Goal: Obtain resource: Obtain resource

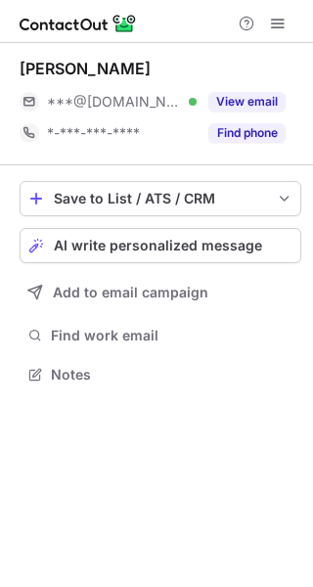
scroll to position [361, 313]
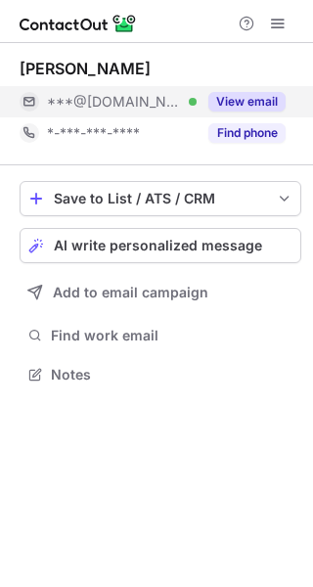
click at [260, 106] on button "View email" at bounding box center [246, 102] width 77 height 20
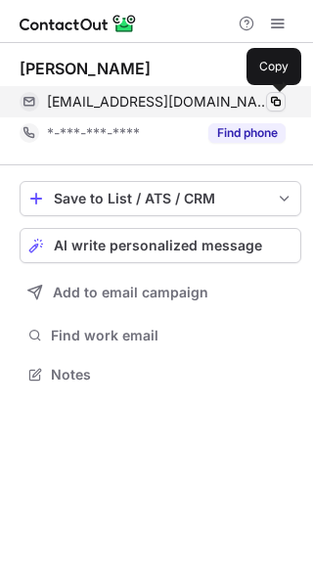
click at [275, 102] on span at bounding box center [276, 102] width 16 height 16
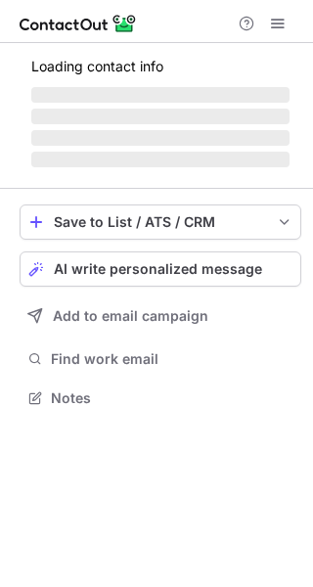
scroll to position [379, 313]
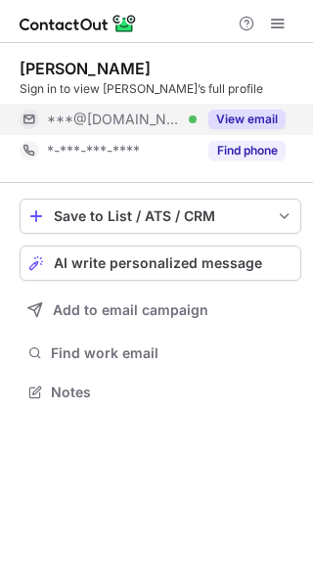
click at [255, 112] on button "View email" at bounding box center [246, 120] width 77 height 20
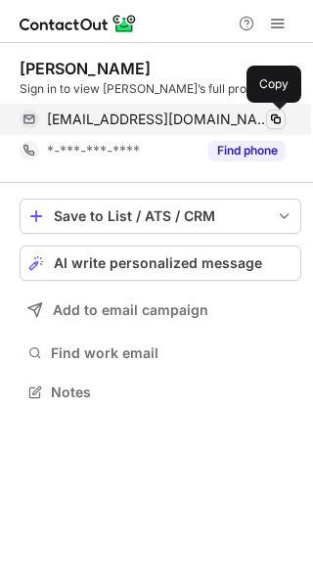
click at [275, 120] on span at bounding box center [276, 120] width 16 height 16
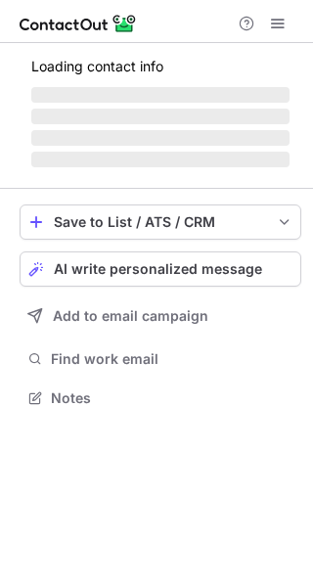
scroll to position [379, 313]
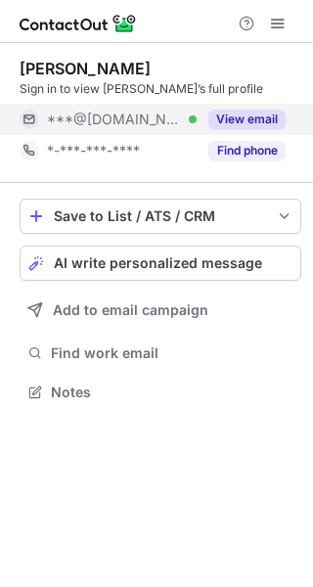
click at [260, 122] on button "View email" at bounding box center [246, 120] width 77 height 20
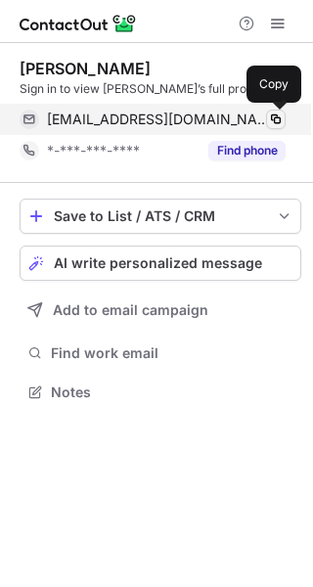
click at [276, 118] on span at bounding box center [276, 120] width 16 height 16
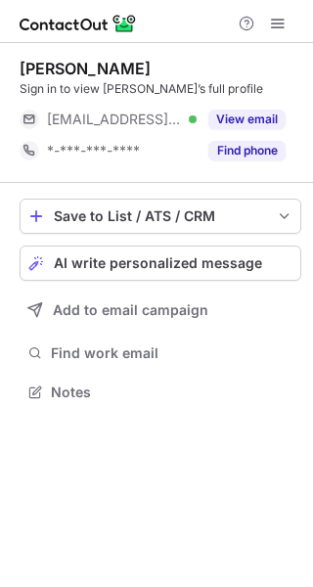
scroll to position [379, 313]
click at [269, 113] on button "View email" at bounding box center [246, 120] width 77 height 20
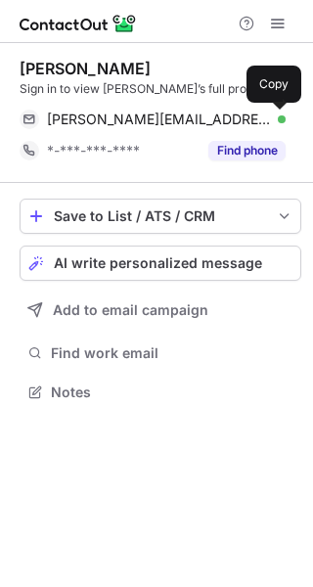
click at [275, 116] on span at bounding box center [276, 120] width 16 height 16
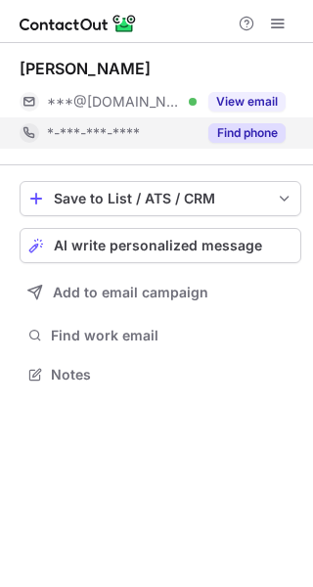
scroll to position [361, 313]
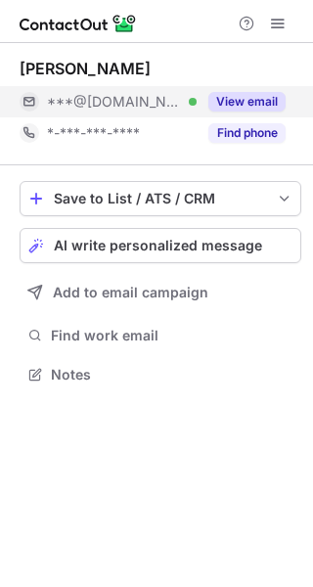
click at [261, 107] on button "View email" at bounding box center [246, 102] width 77 height 20
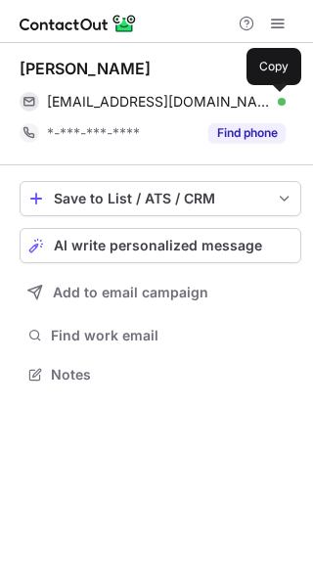
click at [270, 103] on span at bounding box center [276, 102] width 16 height 16
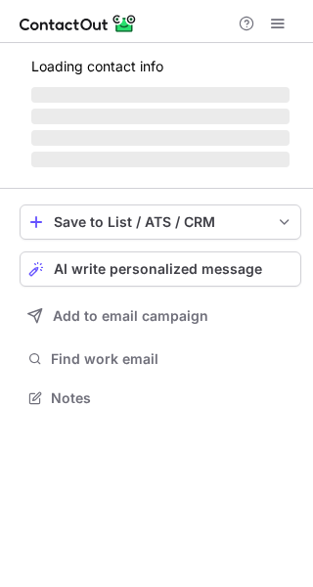
scroll to position [361, 313]
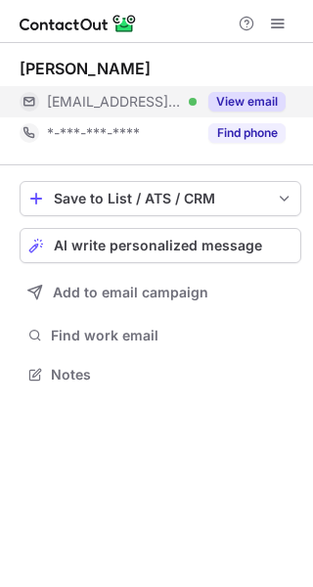
click at [268, 101] on button "View email" at bounding box center [246, 102] width 77 height 20
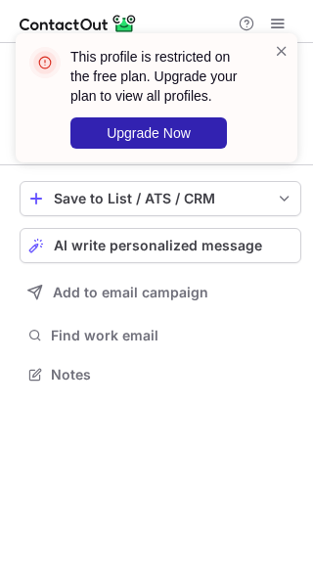
click at [273, 101] on div "This profile is restricted on the free plan. Upgrade your plan to view all prof…" at bounding box center [148, 97] width 250 height 113
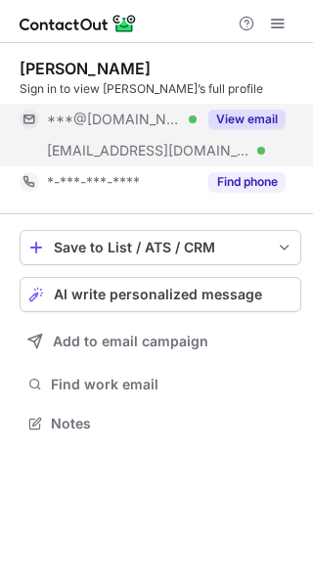
scroll to position [410, 313]
click at [253, 114] on button "View email" at bounding box center [246, 120] width 77 height 20
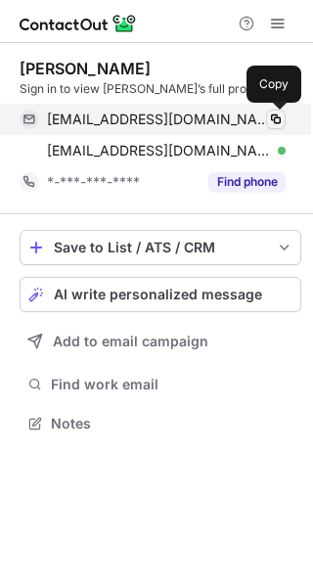
click at [281, 118] on span at bounding box center [276, 120] width 16 height 16
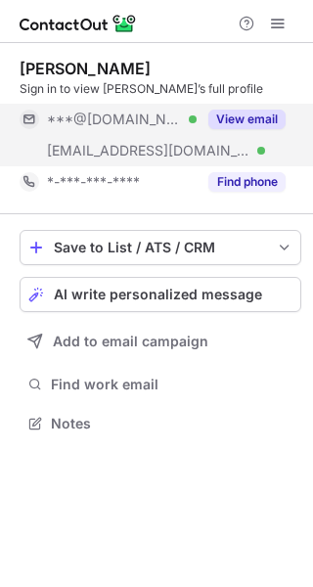
scroll to position [410, 313]
click at [274, 113] on button "View email" at bounding box center [246, 120] width 77 height 20
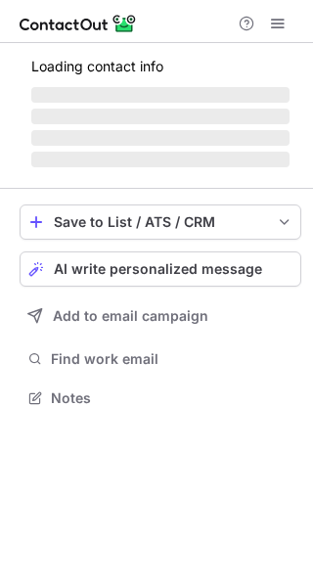
scroll to position [379, 313]
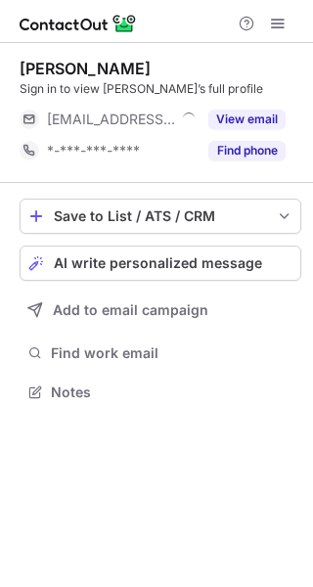
scroll to position [379, 313]
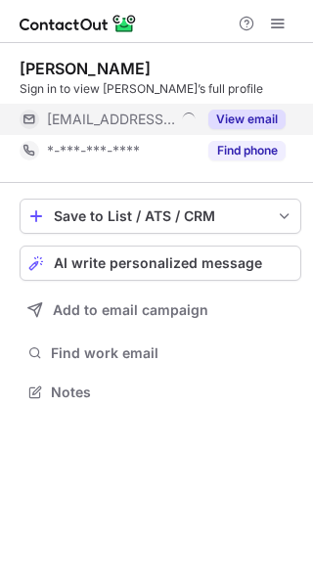
click at [264, 113] on button "View email" at bounding box center [246, 120] width 77 height 20
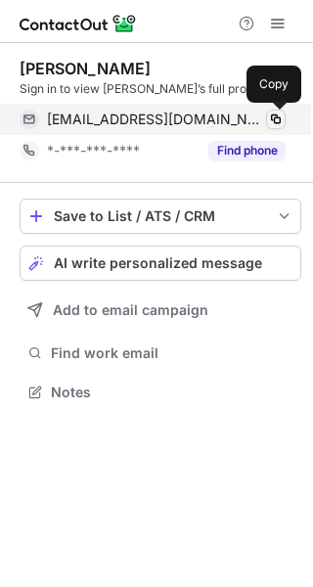
click at [271, 118] on span at bounding box center [276, 120] width 16 height 16
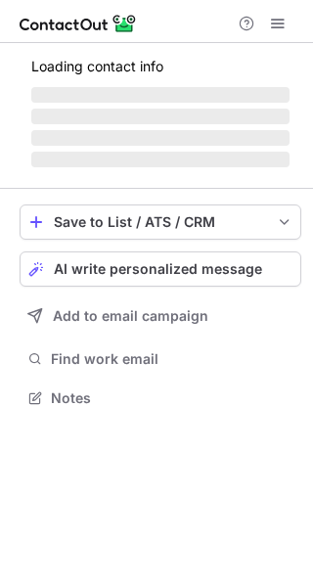
scroll to position [410, 313]
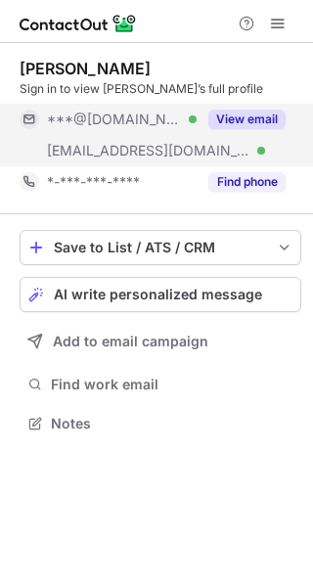
click at [249, 116] on button "View email" at bounding box center [246, 120] width 77 height 20
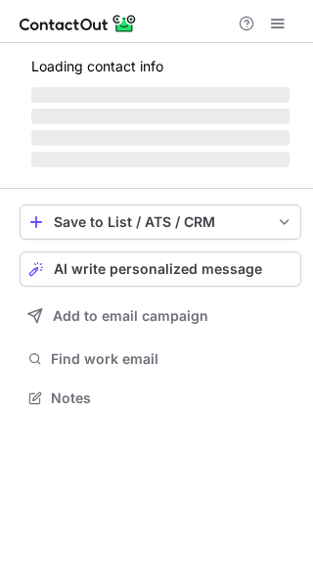
scroll to position [379, 313]
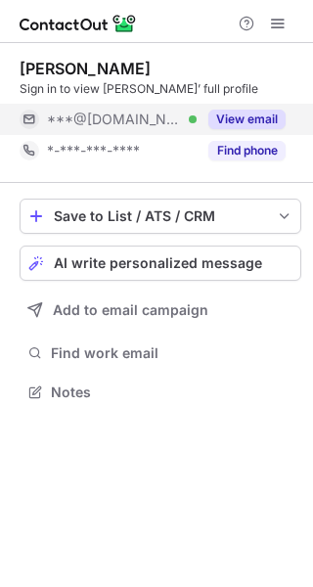
click at [264, 119] on button "View email" at bounding box center [246, 120] width 77 height 20
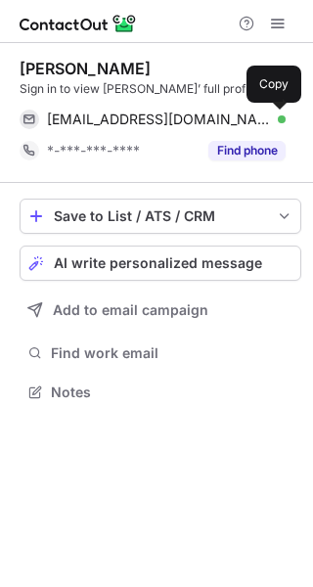
click at [271, 115] on span at bounding box center [276, 120] width 16 height 16
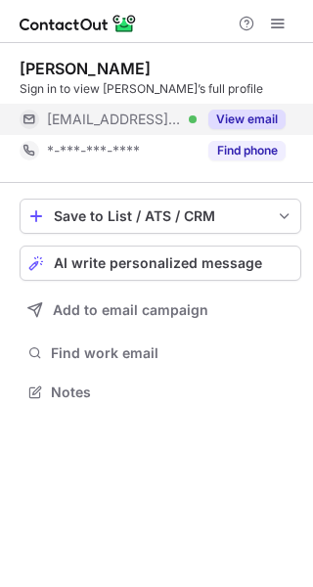
scroll to position [379, 313]
click at [269, 114] on button "View email" at bounding box center [246, 120] width 77 height 20
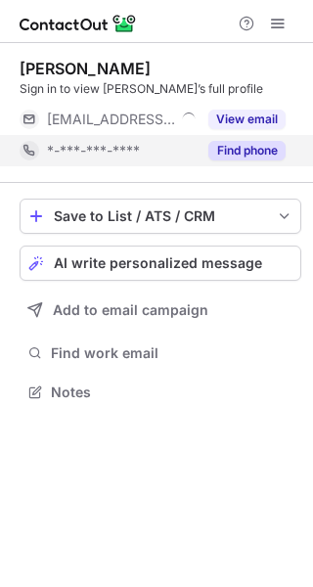
scroll to position [379, 313]
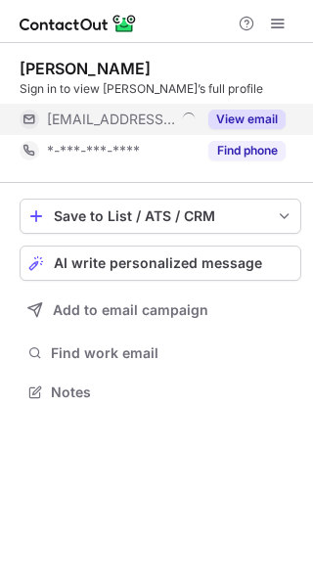
click at [258, 122] on button "View email" at bounding box center [246, 120] width 77 height 20
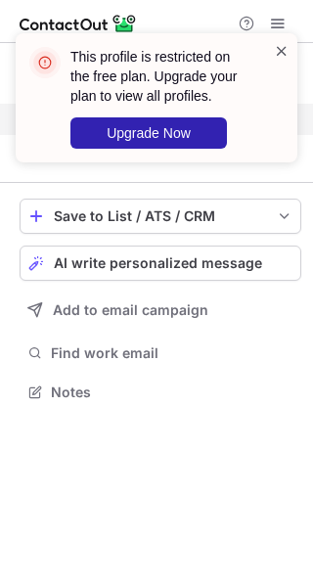
click at [274, 54] on span at bounding box center [282, 51] width 16 height 20
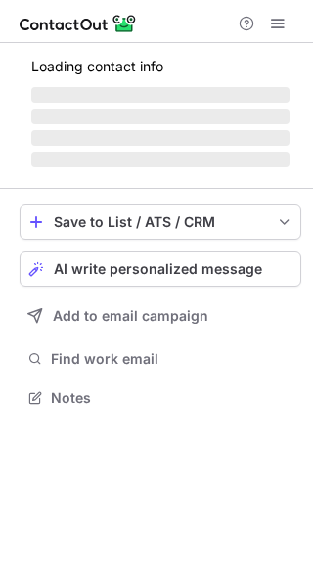
scroll to position [410, 313]
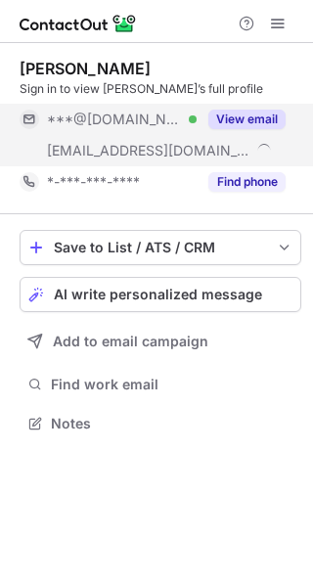
click at [258, 117] on button "View email" at bounding box center [246, 120] width 77 height 20
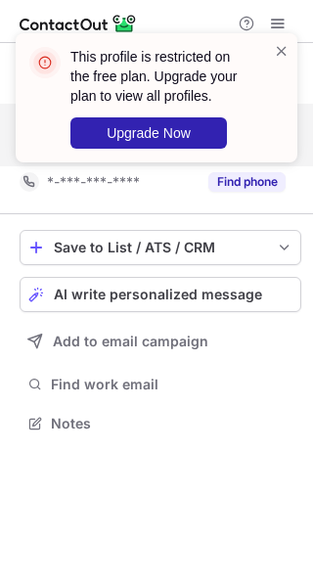
click at [272, 113] on div "This profile is restricted on the free plan. Upgrade your plan to view all prof…" at bounding box center [148, 97] width 250 height 113
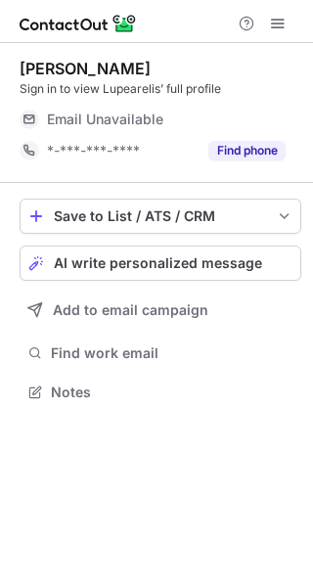
scroll to position [379, 313]
click at [267, 124] on div "Email Unavailable" at bounding box center [166, 119] width 239 height 31
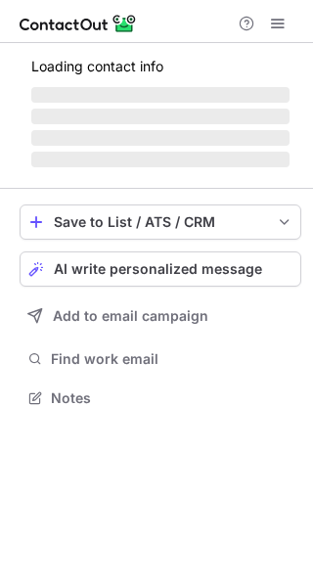
scroll to position [379, 313]
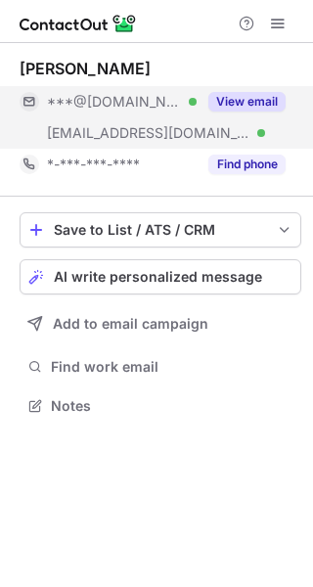
click at [282, 102] on button "View email" at bounding box center [246, 102] width 77 height 20
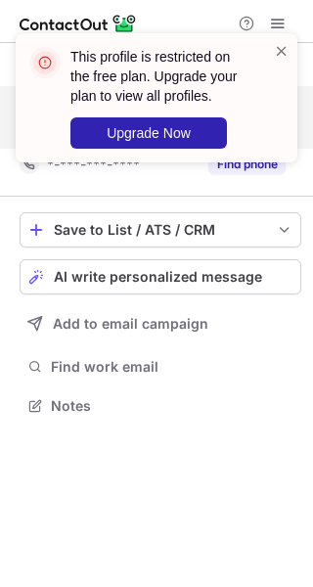
click at [276, 100] on div at bounding box center [282, 97] width 16 height 113
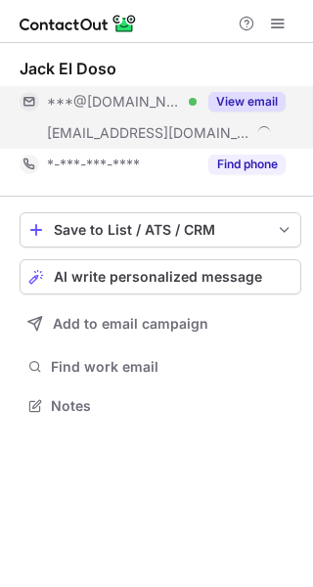
scroll to position [392, 313]
click at [266, 114] on div "View email" at bounding box center [241, 101] width 89 height 31
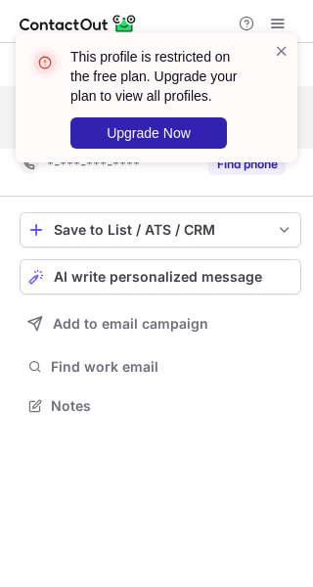
click at [274, 102] on div at bounding box center [282, 97] width 16 height 113
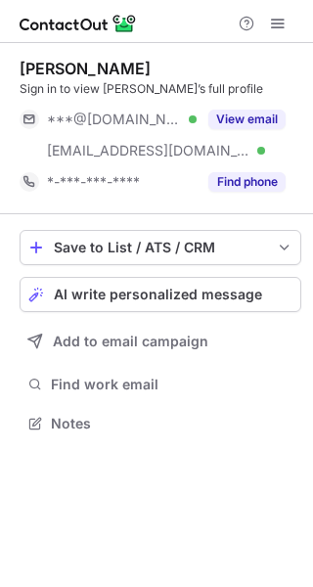
scroll to position [410, 313]
click at [259, 96] on div "Sign in to view Christopher’s full profile" at bounding box center [161, 89] width 282 height 18
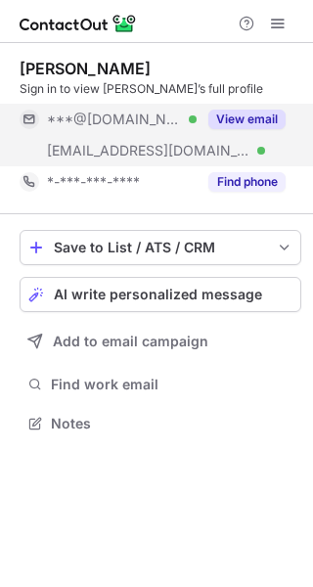
click at [269, 109] on div "View email" at bounding box center [241, 119] width 89 height 31
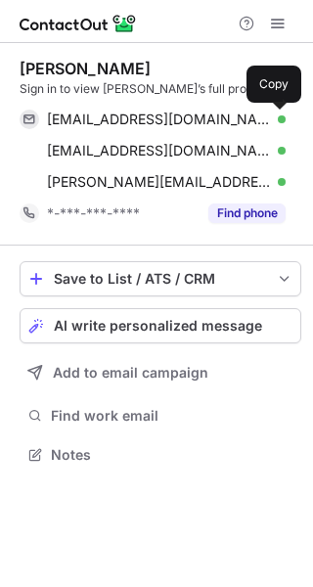
scroll to position [441, 313]
click at [276, 116] on span at bounding box center [276, 120] width 16 height 16
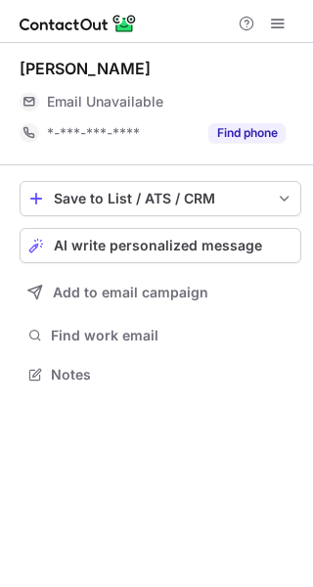
scroll to position [361, 313]
click at [263, 112] on div "Email Unavailable" at bounding box center [166, 101] width 239 height 31
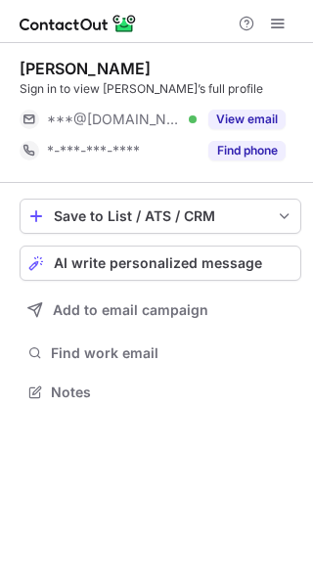
scroll to position [379, 313]
click at [257, 109] on div "View email" at bounding box center [241, 119] width 89 height 31
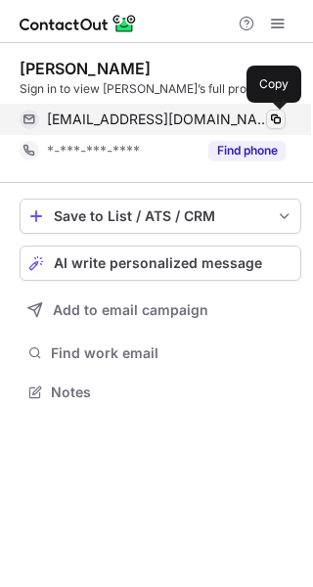
click at [272, 118] on span at bounding box center [276, 120] width 16 height 16
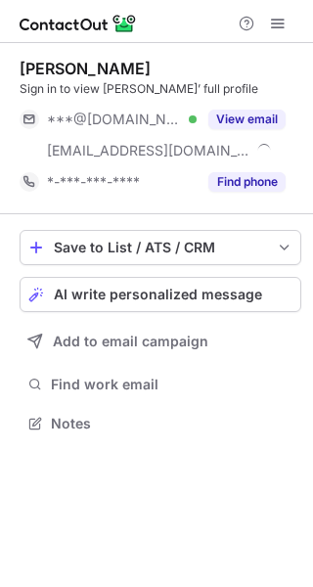
scroll to position [410, 313]
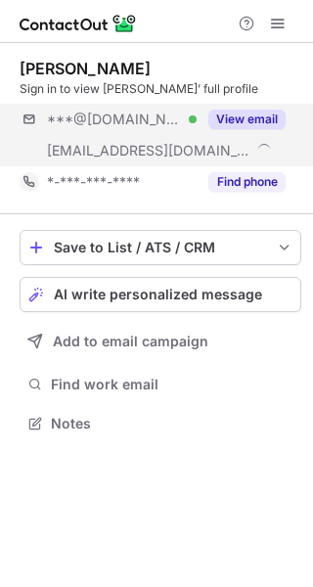
click at [301, 145] on div "***@gmail.com Verified ***@palmerhouseinn.com View email" at bounding box center [161, 135] width 282 height 63
click at [239, 116] on div "***@gmail.com" at bounding box center [166, 120] width 239 height 18
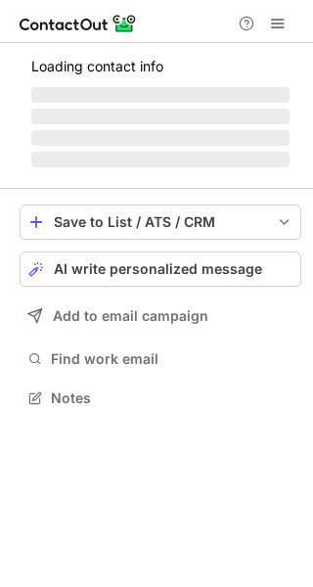
scroll to position [379, 313]
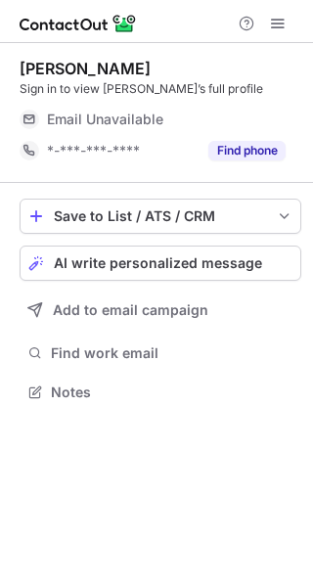
click at [264, 105] on div "Email Unavailable" at bounding box center [166, 119] width 239 height 31
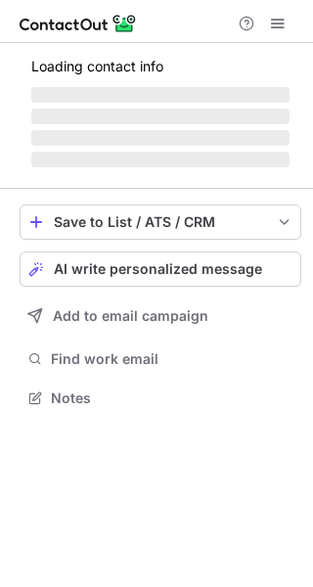
scroll to position [410, 313]
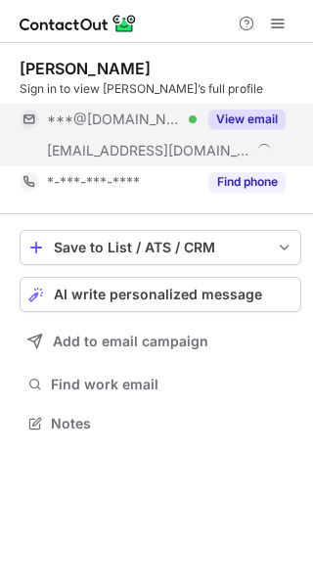
click at [262, 115] on button "View email" at bounding box center [246, 120] width 77 height 20
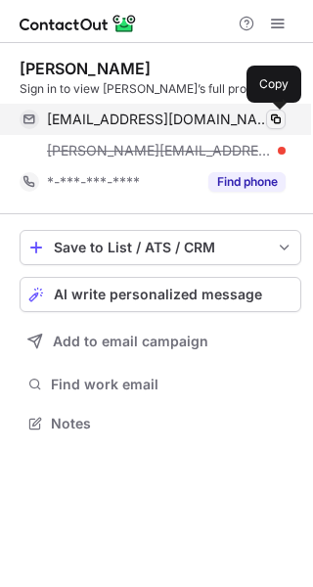
click at [278, 117] on span at bounding box center [276, 120] width 16 height 16
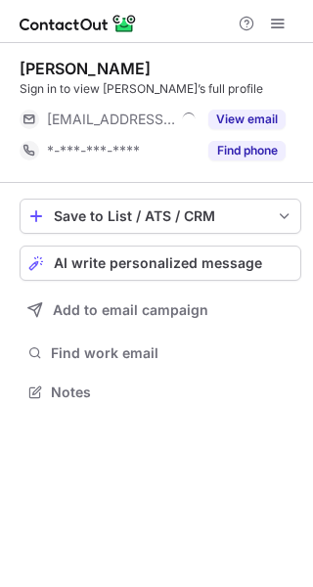
scroll to position [379, 313]
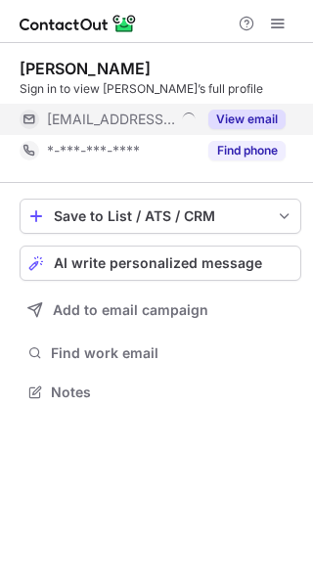
click at [276, 117] on button "View email" at bounding box center [246, 120] width 77 height 20
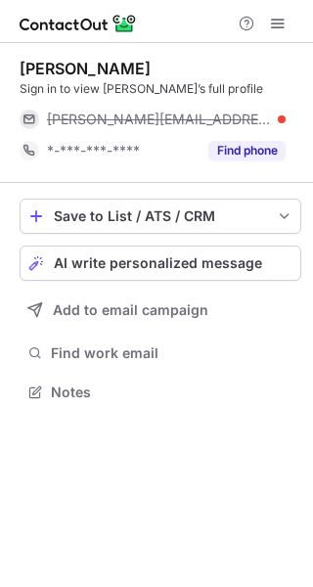
click at [272, 117] on div "inessa@njycamps.org" at bounding box center [166, 120] width 239 height 18
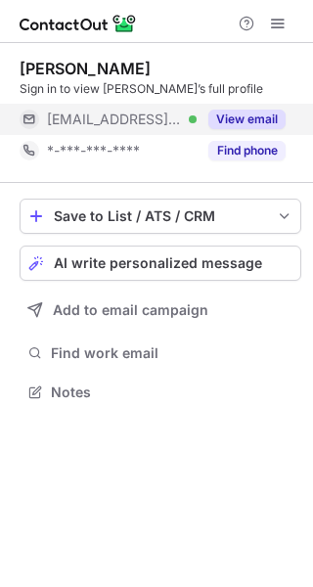
scroll to position [379, 313]
click at [260, 125] on button "View email" at bounding box center [246, 120] width 77 height 20
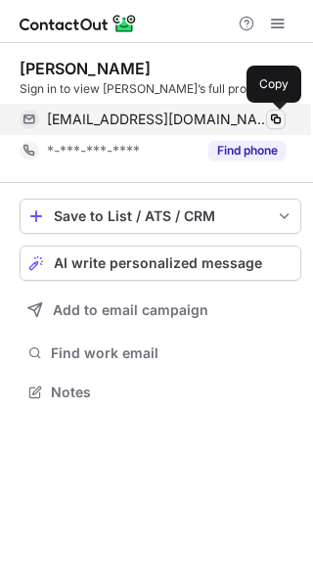
click at [273, 114] on span at bounding box center [276, 120] width 16 height 16
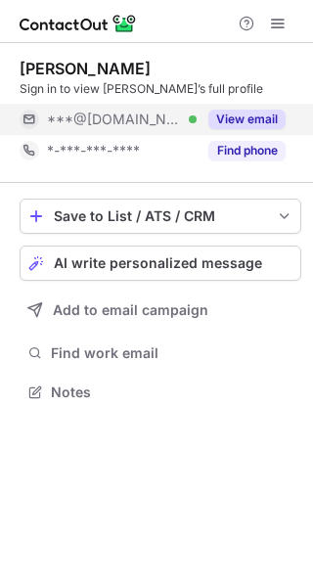
scroll to position [379, 313]
click at [265, 122] on button "View email" at bounding box center [246, 120] width 77 height 20
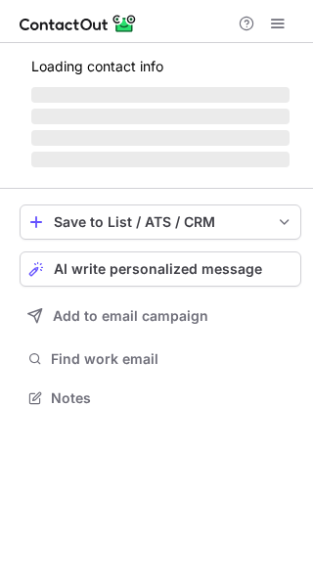
scroll to position [361, 313]
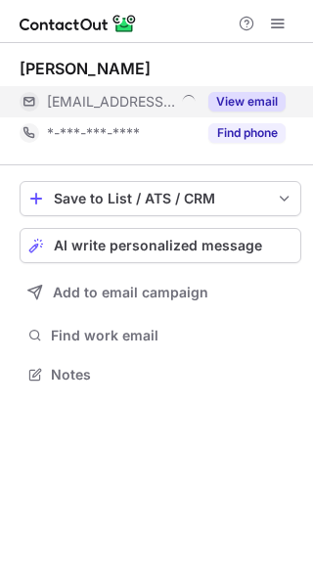
click at [267, 104] on button "View email" at bounding box center [246, 102] width 77 height 20
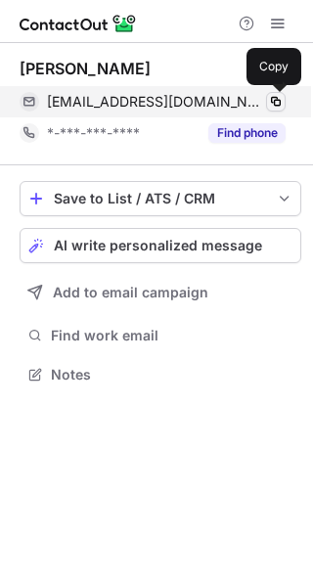
click at [274, 100] on span at bounding box center [276, 102] width 16 height 16
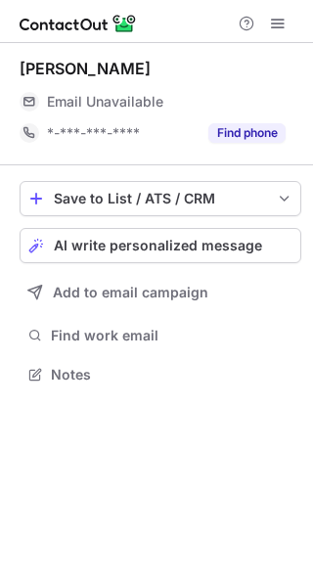
scroll to position [361, 313]
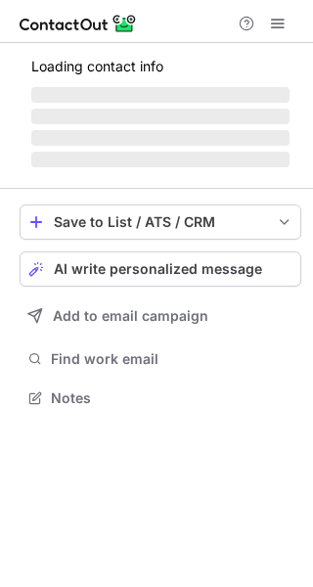
scroll to position [361, 313]
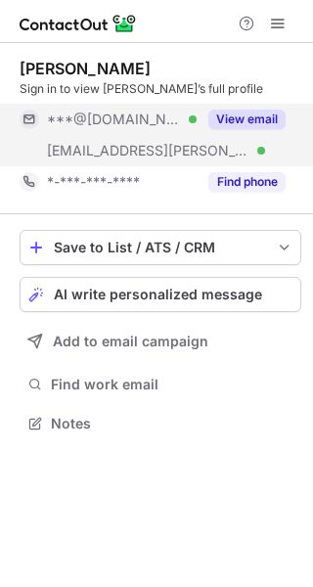
scroll to position [410, 313]
click at [263, 112] on button "View email" at bounding box center [246, 120] width 77 height 20
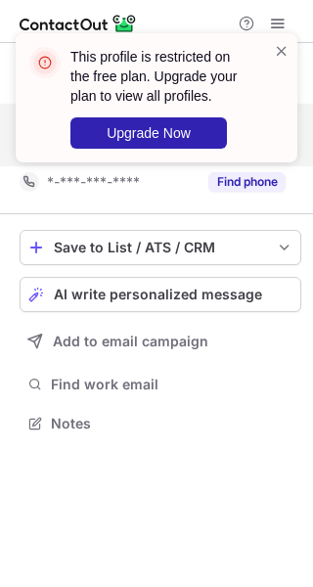
click at [276, 120] on div at bounding box center [282, 97] width 16 height 113
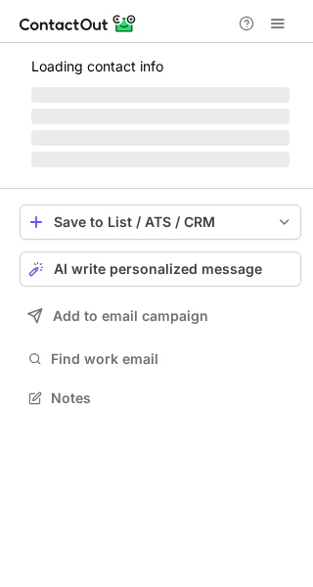
scroll to position [379, 313]
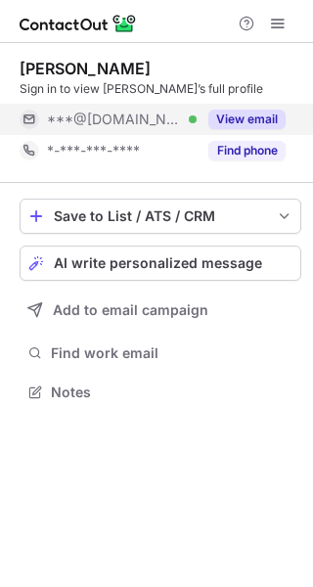
click at [261, 113] on button "View email" at bounding box center [246, 120] width 77 height 20
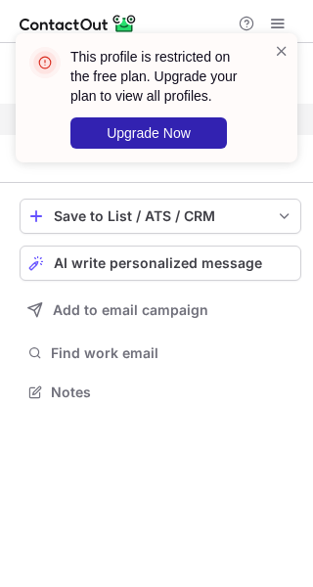
click at [275, 120] on div "This profile is restricted on the free plan. Upgrade your plan to view all prof…" at bounding box center [156, 106] width 313 height 184
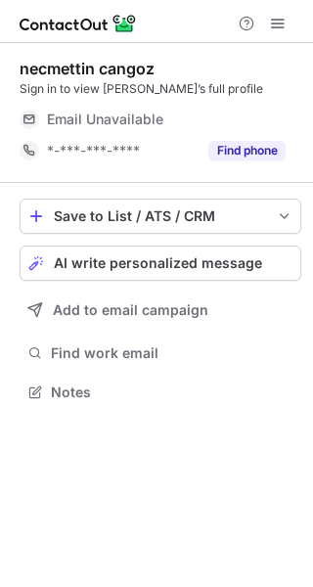
scroll to position [379, 313]
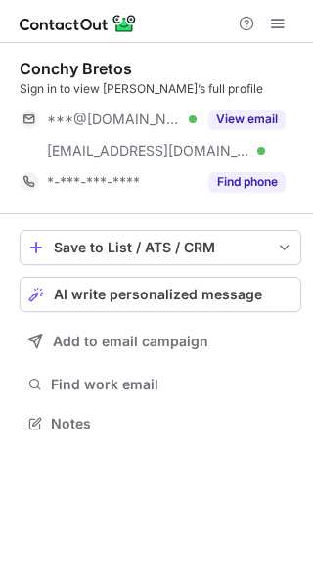
scroll to position [410, 313]
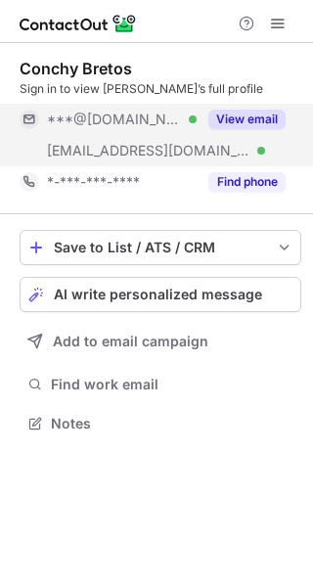
click at [268, 116] on button "View email" at bounding box center [246, 120] width 77 height 20
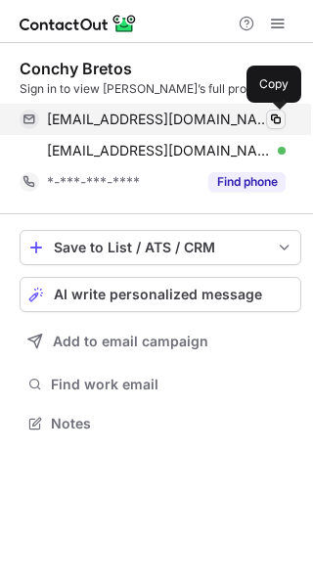
click at [273, 119] on span at bounding box center [276, 120] width 16 height 16
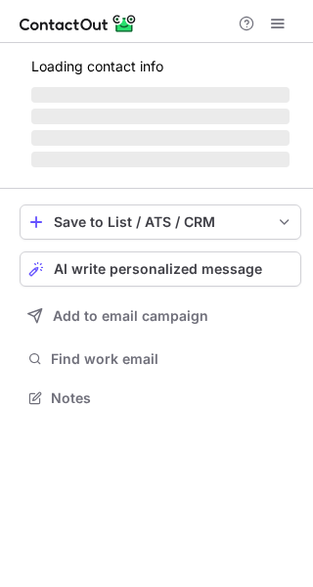
scroll to position [379, 313]
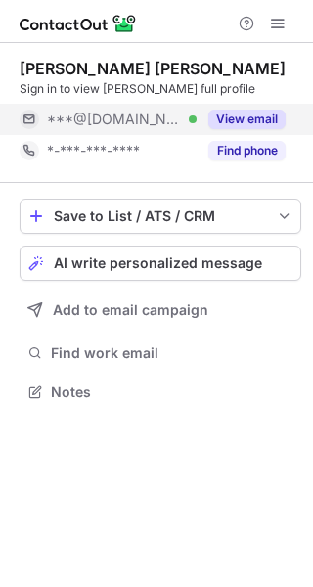
click at [247, 116] on button "View email" at bounding box center [246, 120] width 77 height 20
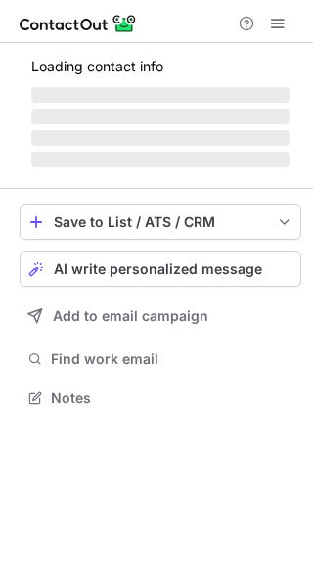
scroll to position [379, 313]
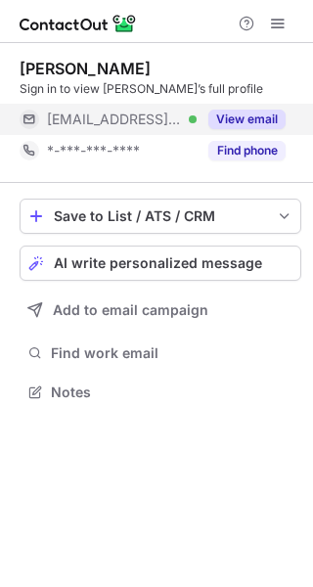
drag, startPoint x: 257, startPoint y: 120, endPoint x: 268, endPoint y: 123, distance: 11.2
click at [257, 119] on button "View email" at bounding box center [246, 120] width 77 height 20
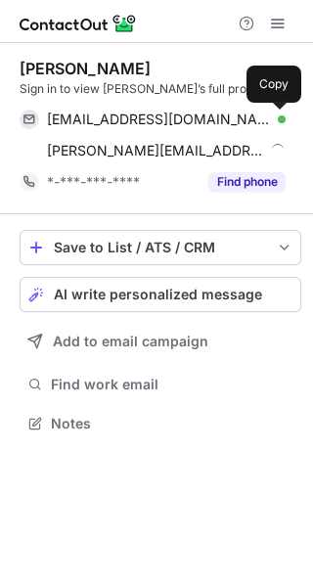
click at [275, 119] on span at bounding box center [276, 120] width 16 height 16
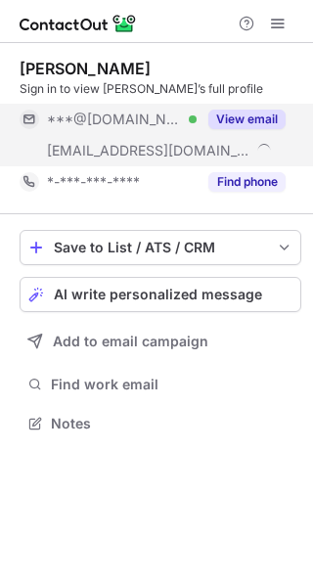
scroll to position [410, 313]
click at [262, 122] on button "View email" at bounding box center [246, 120] width 77 height 20
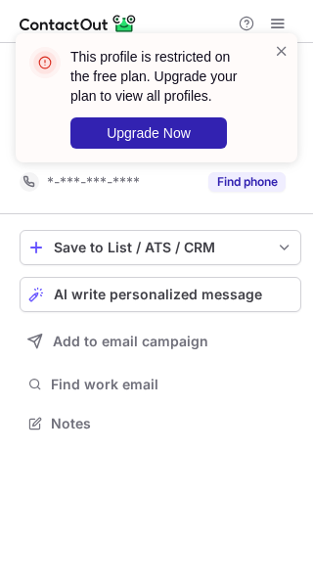
click at [273, 120] on div "This profile is restricted on the free plan. Upgrade your plan to view all prof…" at bounding box center [156, 106] width 313 height 184
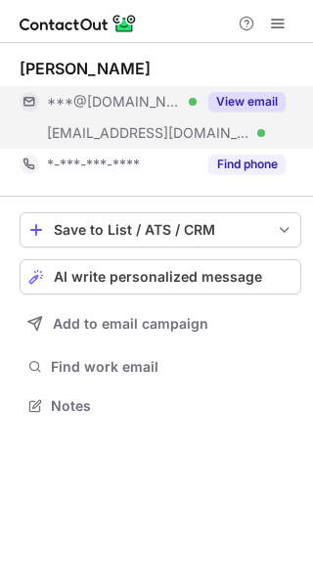
scroll to position [392, 313]
click at [256, 109] on button "View email" at bounding box center [246, 102] width 77 height 20
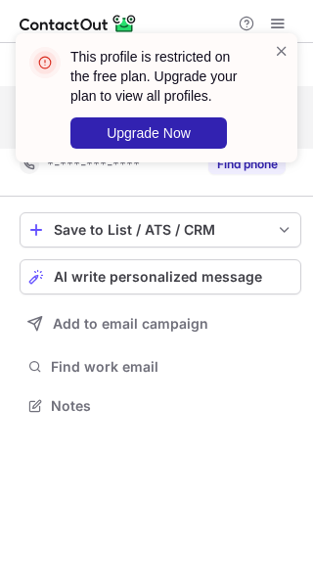
click at [270, 100] on div "This profile is restricted on the free plan. Upgrade your plan to view all prof…" at bounding box center [148, 97] width 250 height 113
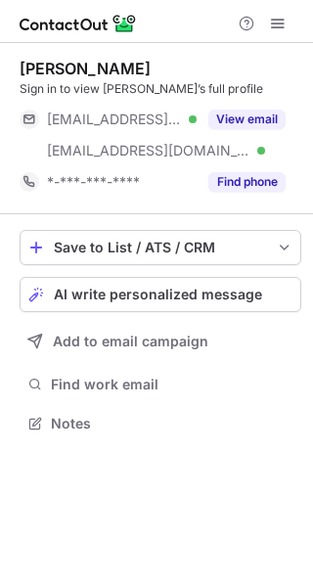
scroll to position [410, 313]
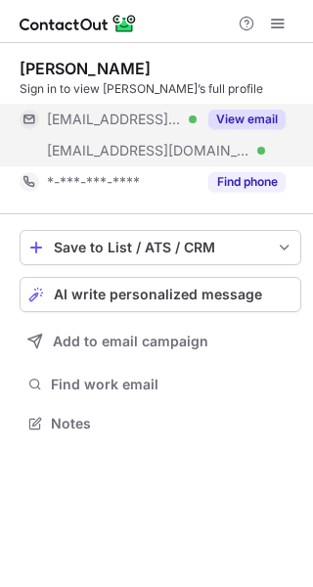
click at [260, 115] on button "View email" at bounding box center [246, 120] width 77 height 20
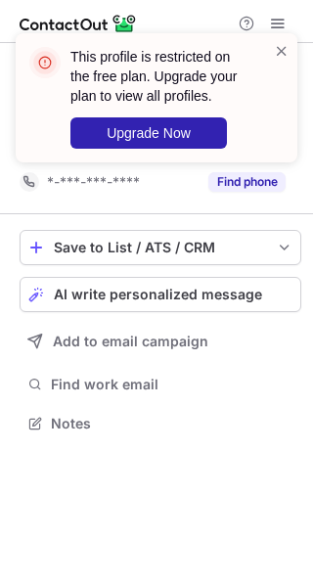
click at [275, 119] on div "This profile is restricted on the free plan. Upgrade your plan to view all prof…" at bounding box center [156, 106] width 313 height 184
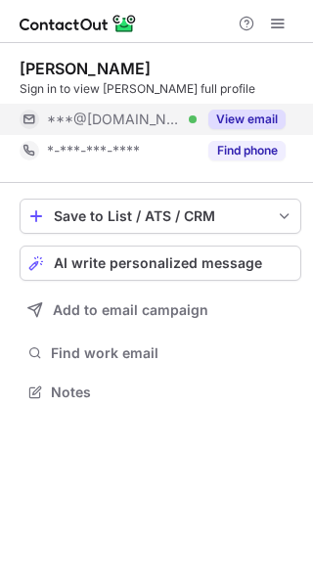
scroll to position [379, 313]
drag, startPoint x: 258, startPoint y: 112, endPoint x: 267, endPoint y: 117, distance: 10.6
click at [260, 112] on button "View email" at bounding box center [246, 120] width 77 height 20
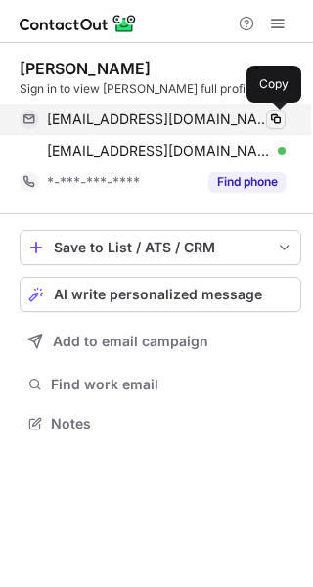
click at [271, 113] on span at bounding box center [276, 120] width 16 height 16
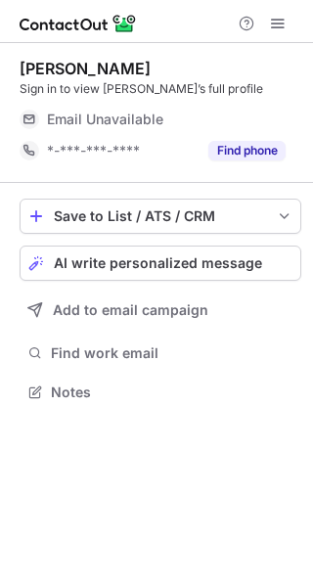
scroll to position [379, 313]
click at [256, 113] on div "Email Unavailable" at bounding box center [166, 119] width 239 height 31
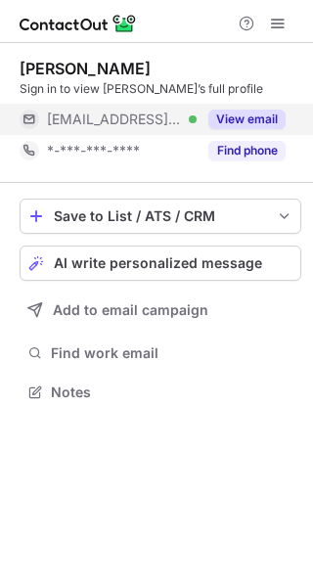
scroll to position [379, 313]
click at [270, 119] on button "View email" at bounding box center [246, 120] width 77 height 20
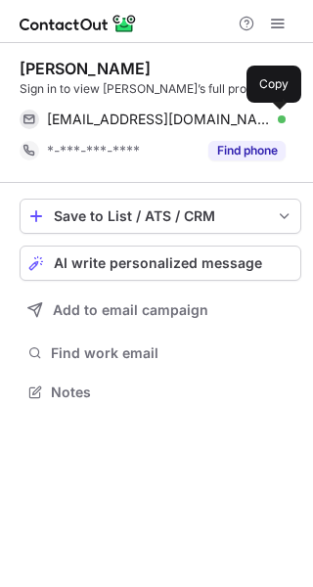
click at [274, 118] on span at bounding box center [276, 120] width 16 height 16
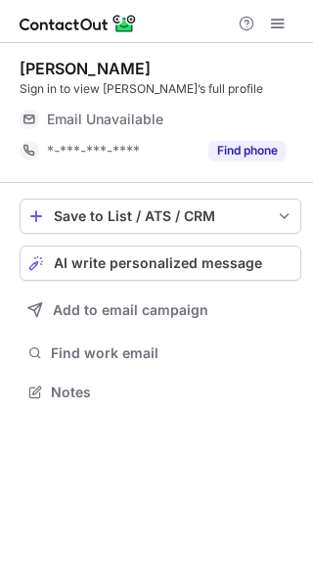
scroll to position [379, 313]
click at [259, 115] on div "Email Unavailable" at bounding box center [166, 119] width 239 height 31
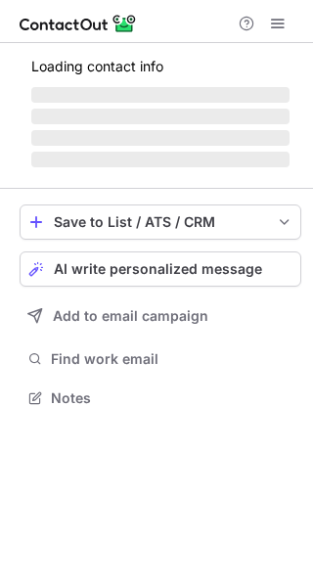
scroll to position [410, 313]
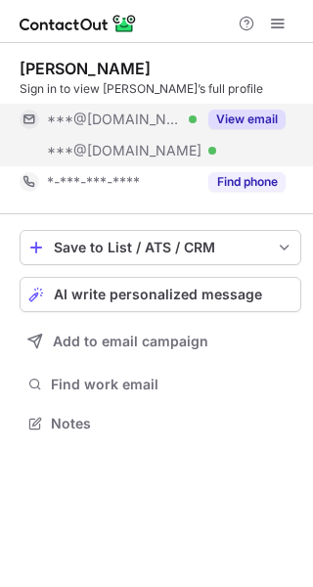
click at [265, 113] on button "View email" at bounding box center [246, 120] width 77 height 20
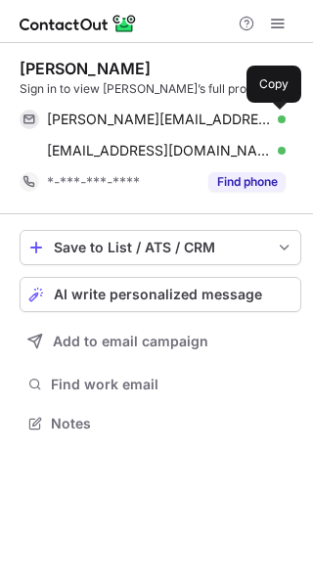
click at [272, 119] on span at bounding box center [276, 120] width 16 height 16
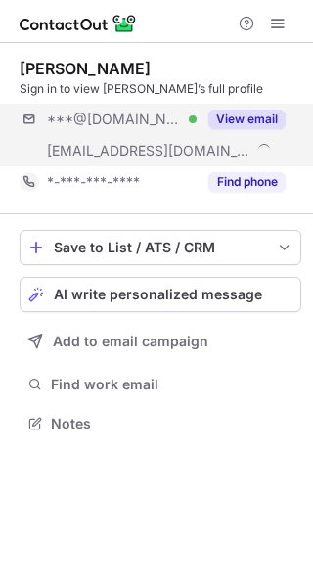
scroll to position [410, 313]
click at [275, 115] on button "View email" at bounding box center [246, 120] width 77 height 20
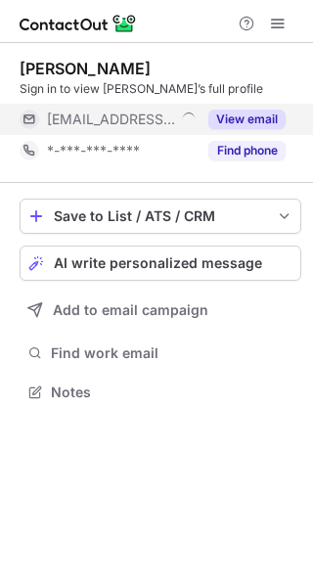
scroll to position [379, 313]
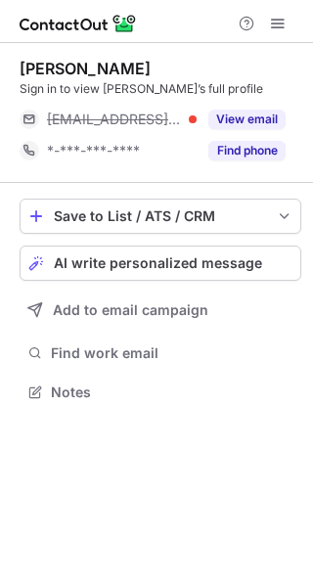
click at [282, 102] on div "Alejandro Prudente Sign in to view Alejandro’s full profile ***@thehomesteadcat…" at bounding box center [161, 113] width 282 height 108
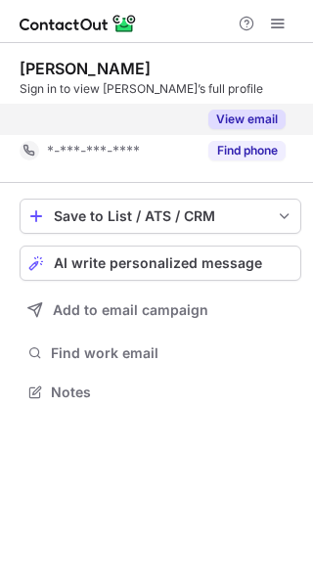
scroll to position [347, 313]
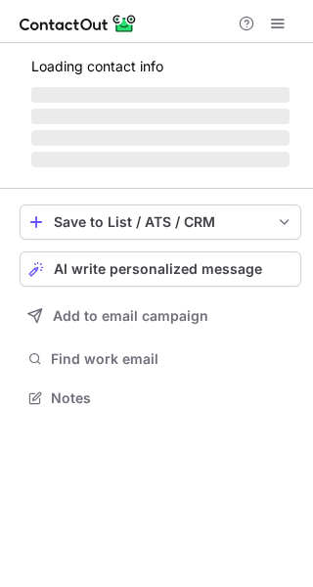
scroll to position [379, 313]
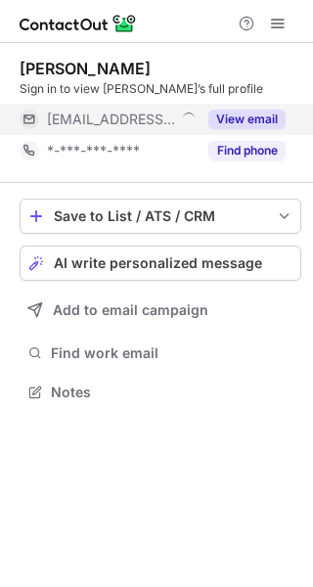
drag, startPoint x: 248, startPoint y: 113, endPoint x: 264, endPoint y: 115, distance: 16.9
click at [248, 112] on button "View email" at bounding box center [246, 120] width 77 height 20
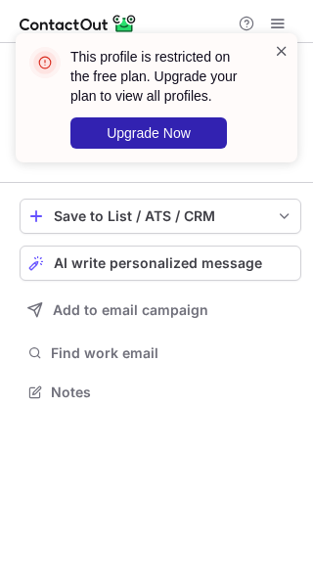
click at [283, 48] on span at bounding box center [282, 51] width 16 height 20
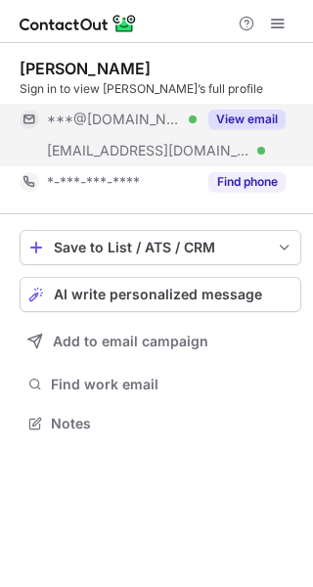
scroll to position [410, 313]
click at [271, 112] on button "View email" at bounding box center [246, 120] width 77 height 20
click at [258, 117] on button "View email" at bounding box center [246, 120] width 77 height 20
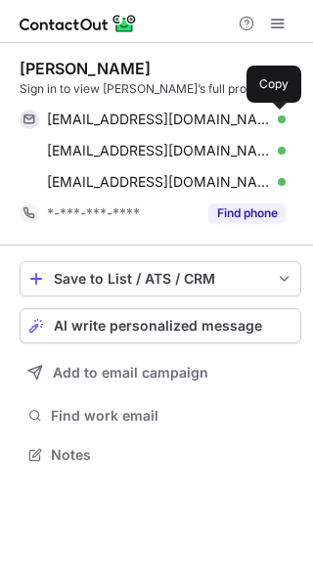
scroll to position [441, 313]
click at [277, 117] on span at bounding box center [276, 120] width 16 height 16
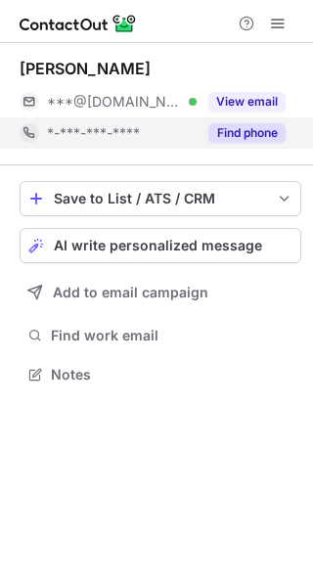
scroll to position [361, 313]
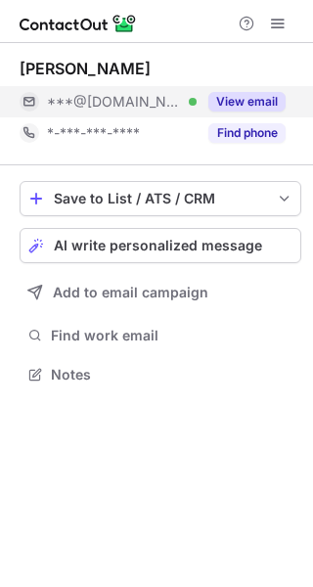
click at [272, 106] on button "View email" at bounding box center [246, 102] width 77 height 20
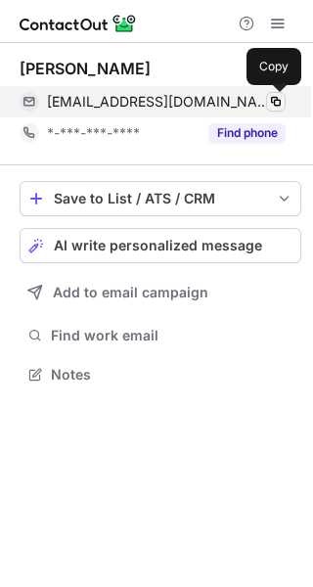
click at [277, 101] on span at bounding box center [276, 102] width 16 height 16
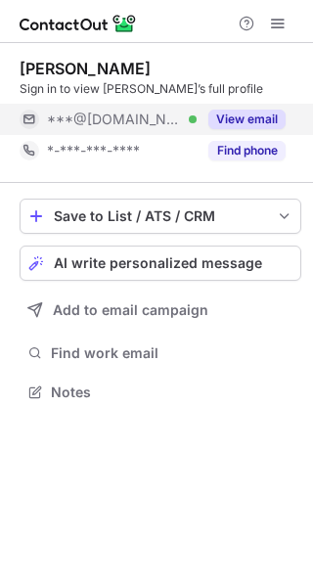
scroll to position [379, 313]
click at [264, 125] on button "View email" at bounding box center [246, 120] width 77 height 20
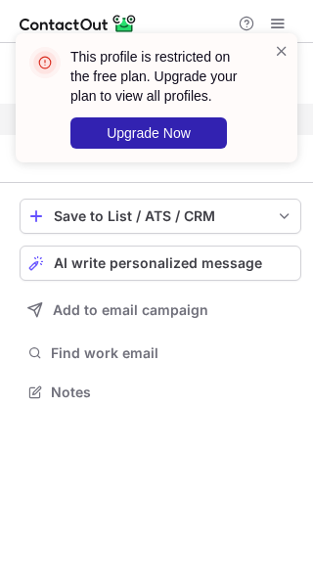
click at [273, 115] on div "This profile is restricted on the free plan. Upgrade your plan to view all prof…" at bounding box center [156, 106] width 313 height 184
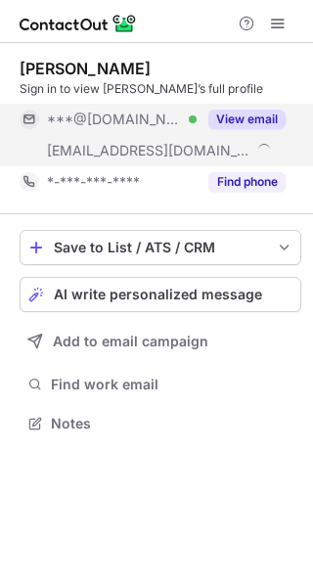
scroll to position [410, 313]
click at [254, 117] on button "View email" at bounding box center [246, 120] width 77 height 20
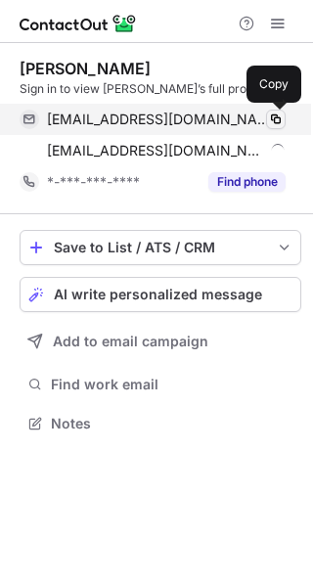
click at [274, 118] on span at bounding box center [276, 120] width 16 height 16
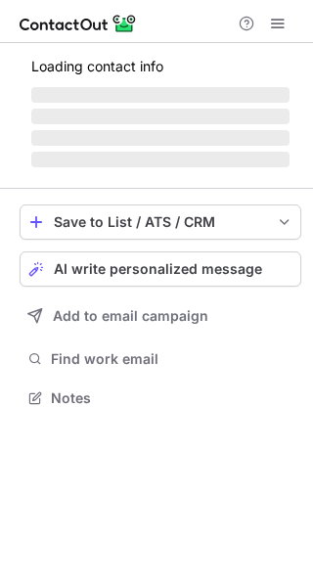
scroll to position [379, 313]
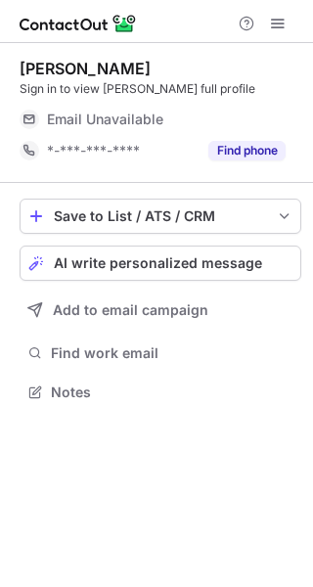
click at [262, 113] on div "Email Unavailable" at bounding box center [166, 119] width 239 height 31
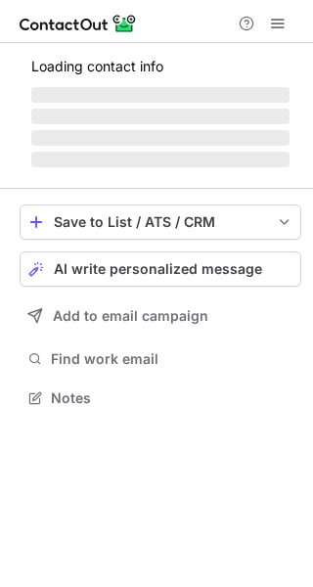
scroll to position [535, 313]
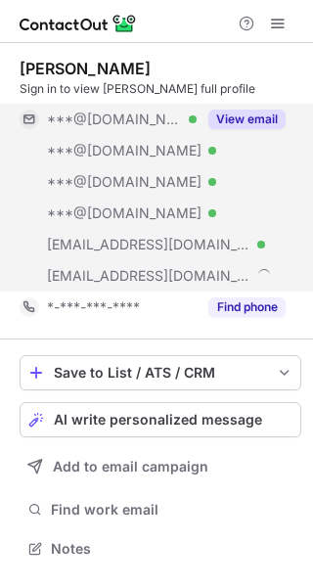
click at [273, 107] on div "View email" at bounding box center [241, 119] width 89 height 31
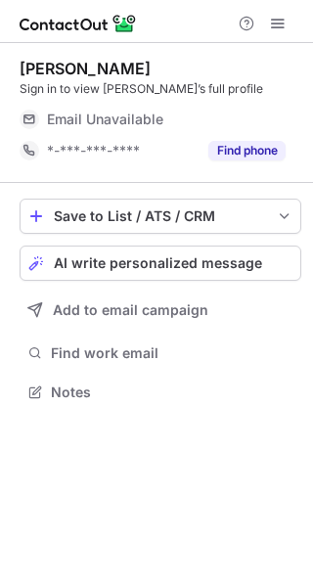
scroll to position [379, 313]
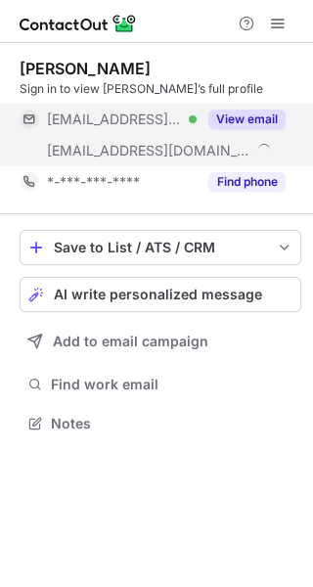
scroll to position [410, 313]
click at [228, 122] on button "View email" at bounding box center [246, 120] width 77 height 20
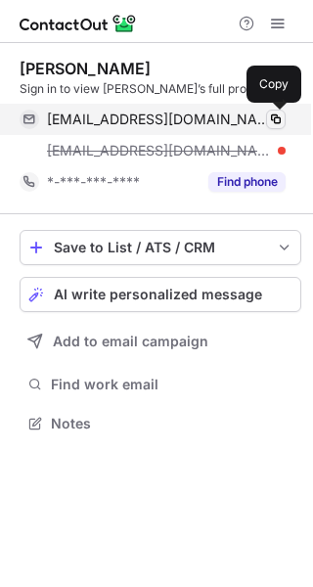
click at [277, 116] on span at bounding box center [276, 120] width 16 height 16
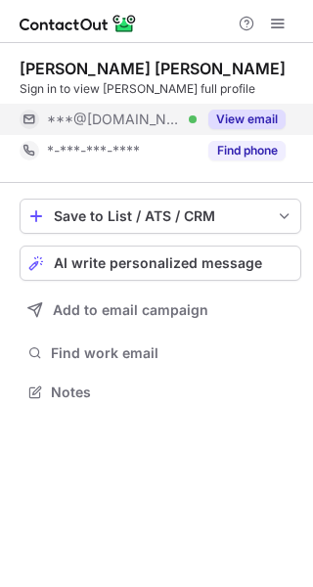
scroll to position [379, 313]
click at [258, 111] on button "View email" at bounding box center [246, 120] width 77 height 20
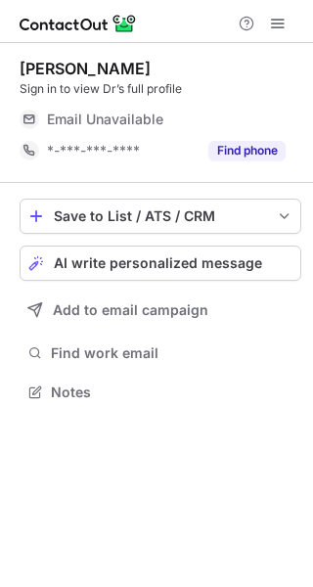
scroll to position [379, 313]
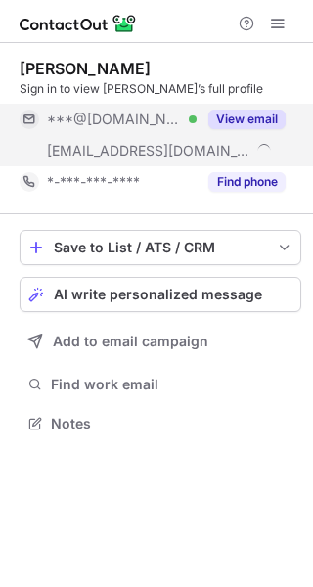
scroll to position [410, 313]
drag, startPoint x: 256, startPoint y: 120, endPoint x: 279, endPoint y: 121, distance: 22.5
click at [258, 120] on button "View email" at bounding box center [246, 120] width 77 height 20
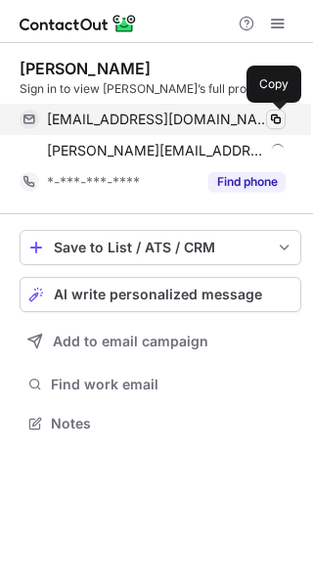
click at [278, 120] on span at bounding box center [276, 120] width 16 height 16
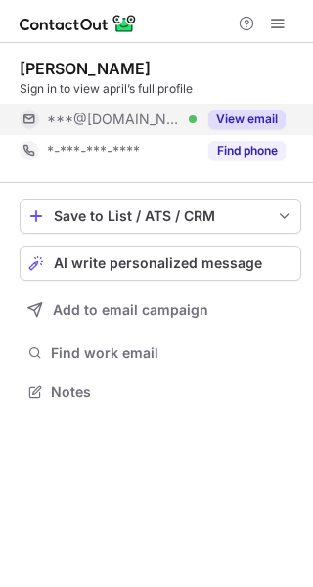
scroll to position [379, 313]
drag, startPoint x: 257, startPoint y: 122, endPoint x: 273, endPoint y: 122, distance: 15.7
click at [258, 121] on button "View email" at bounding box center [246, 120] width 77 height 20
click at [246, 118] on button "View email" at bounding box center [246, 120] width 77 height 20
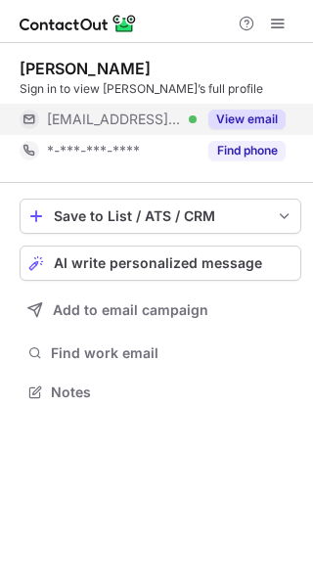
scroll to position [379, 313]
click at [260, 113] on button "View email" at bounding box center [246, 120] width 77 height 20
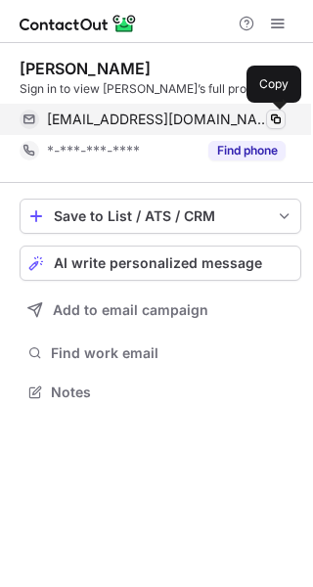
click at [275, 118] on span at bounding box center [276, 120] width 16 height 16
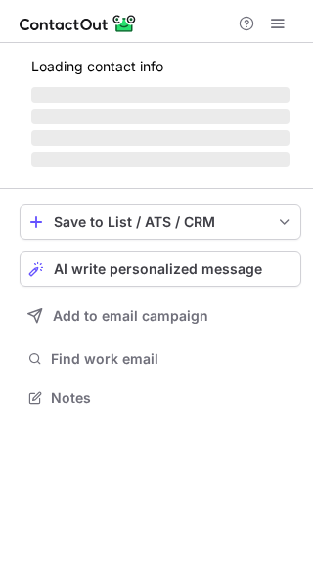
scroll to position [410, 313]
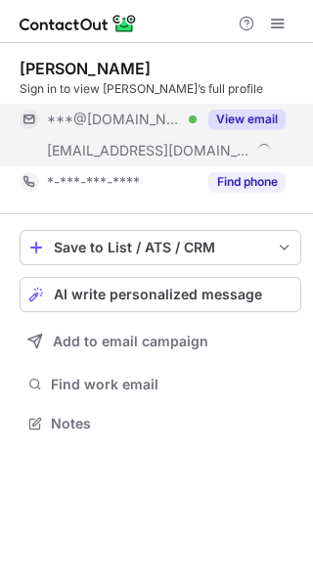
click at [271, 119] on button "View email" at bounding box center [246, 120] width 77 height 20
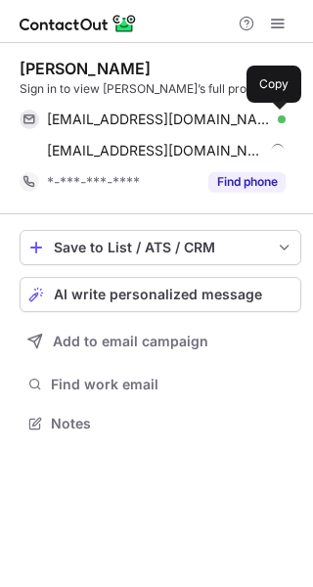
click at [275, 119] on span at bounding box center [276, 120] width 16 height 16
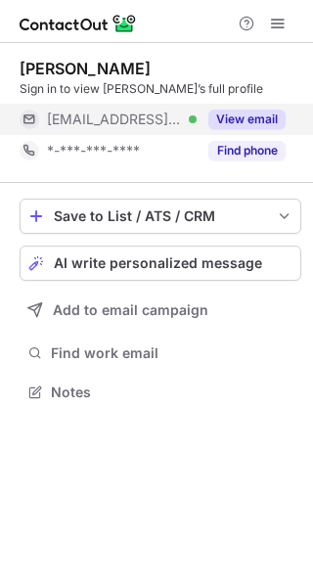
scroll to position [379, 313]
click at [271, 115] on button "View email" at bounding box center [246, 120] width 77 height 20
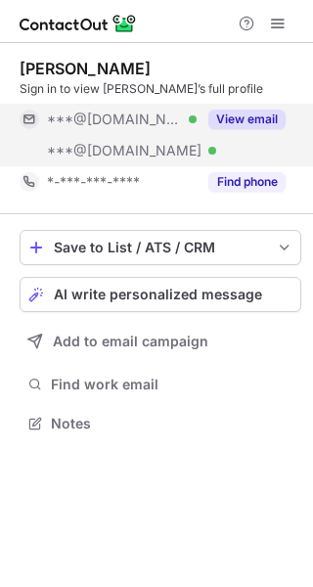
scroll to position [410, 313]
click at [258, 121] on button "View email" at bounding box center [246, 120] width 77 height 20
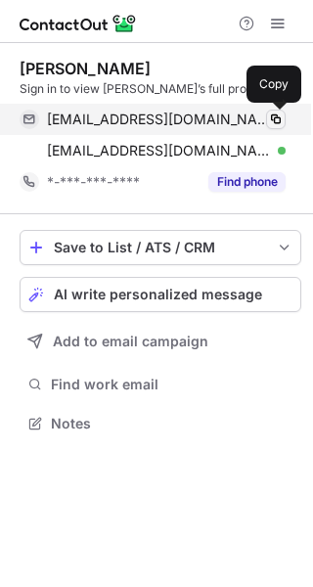
click at [274, 122] on span at bounding box center [276, 120] width 16 height 16
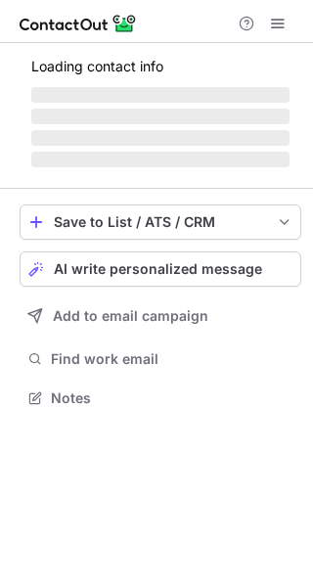
scroll to position [410, 313]
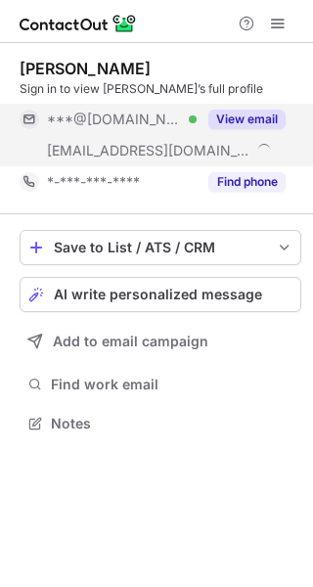
click at [254, 123] on button "View email" at bounding box center [246, 120] width 77 height 20
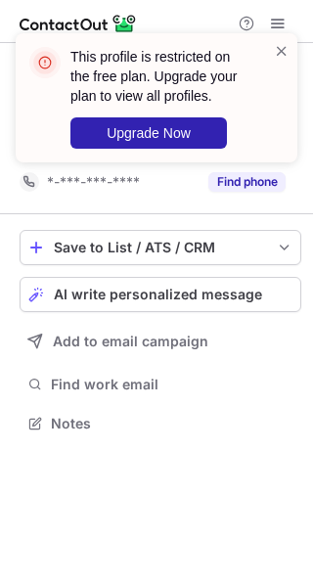
click at [271, 118] on div "This profile is restricted on the free plan. Upgrade your plan to view all prof…" at bounding box center [148, 97] width 250 height 113
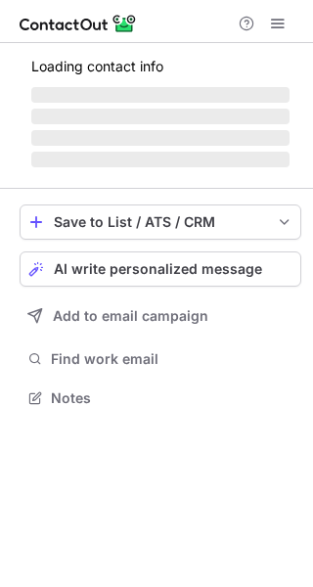
scroll to position [410, 313]
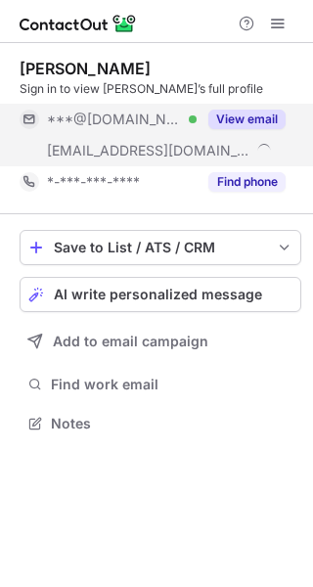
drag, startPoint x: 266, startPoint y: 108, endPoint x: 283, endPoint y: 120, distance: 20.9
click at [266, 110] on div "View email" at bounding box center [241, 119] width 89 height 31
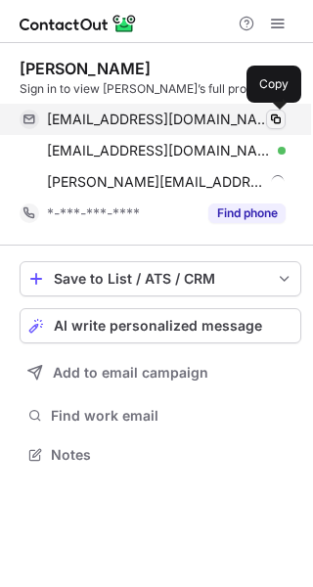
click at [275, 121] on span at bounding box center [276, 120] width 16 height 16
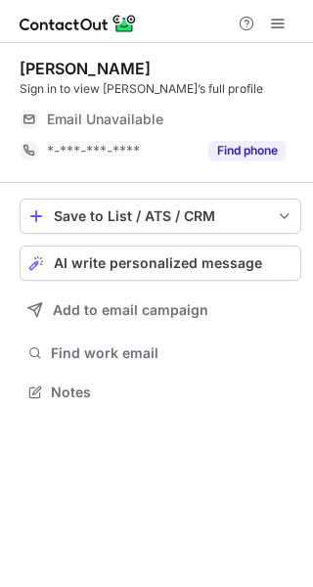
scroll to position [379, 313]
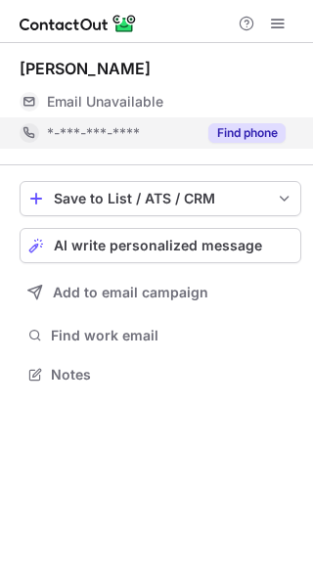
scroll to position [361, 313]
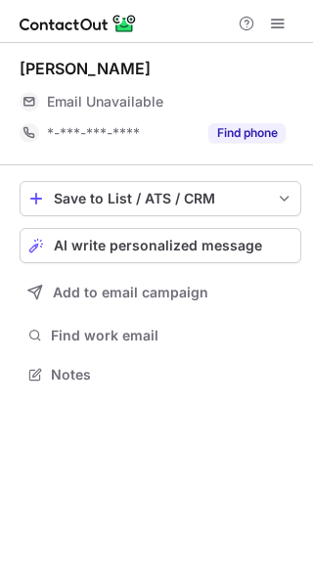
click at [268, 113] on div "Email Unavailable" at bounding box center [166, 101] width 239 height 31
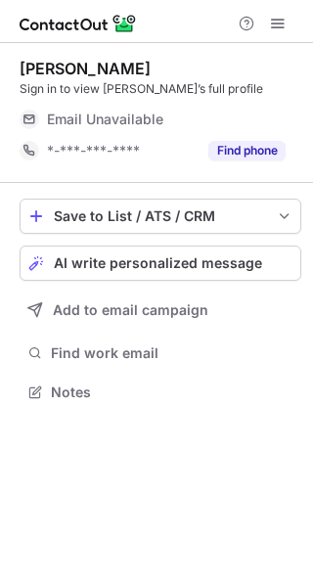
scroll to position [379, 313]
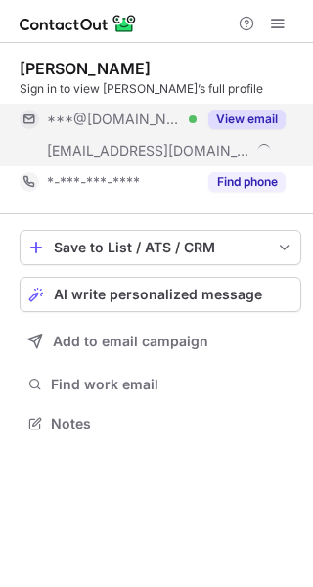
scroll to position [410, 313]
click at [284, 113] on button "View email" at bounding box center [246, 120] width 77 height 20
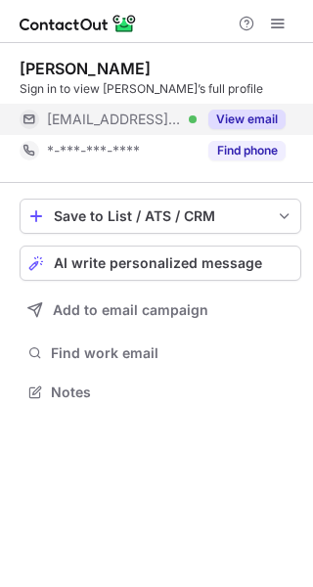
scroll to position [379, 313]
click at [273, 119] on button "View email" at bounding box center [246, 120] width 77 height 20
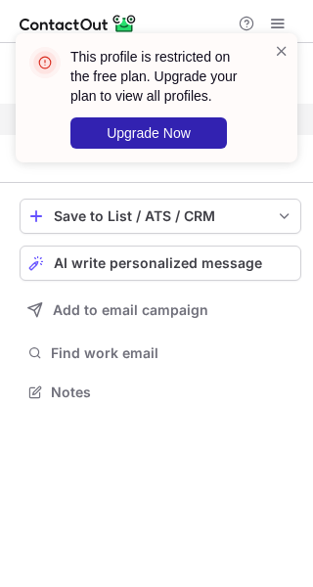
click at [277, 119] on div "This profile is restricted on the free plan. Upgrade your plan to view all prof…" at bounding box center [156, 106] width 313 height 184
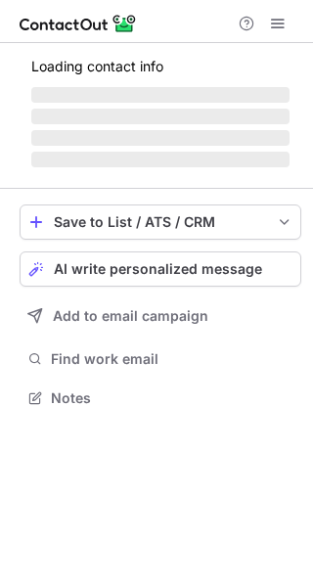
scroll to position [410, 313]
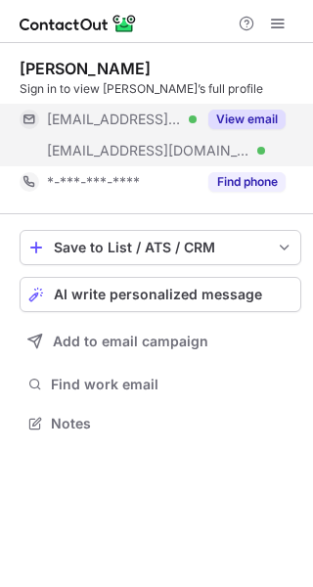
click at [260, 117] on button "View email" at bounding box center [246, 120] width 77 height 20
